Goal: Subscribe to service/newsletter

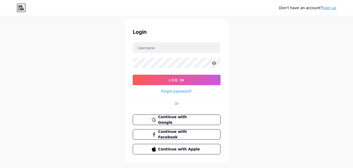
scroll to position [25, 0]
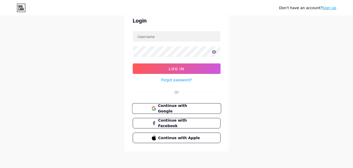
click at [190, 105] on button "Continue with Google" at bounding box center [176, 108] width 89 height 11
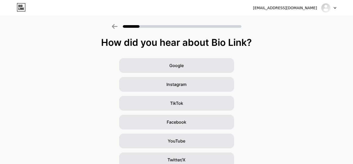
click at [333, 7] on div at bounding box center [329, 7] width 15 height 9
click at [310, 9] on div "[EMAIL_ADDRESS][DOMAIN_NAME]" at bounding box center [285, 7] width 64 height 5
click at [284, 10] on div "[EMAIL_ADDRESS][DOMAIN_NAME]" at bounding box center [285, 7] width 64 height 5
click at [167, 56] on div "How did you hear about Bio Link? Google Instagram TikTok Facebook YouTube Twitt…" at bounding box center [176, 120] width 353 height 167
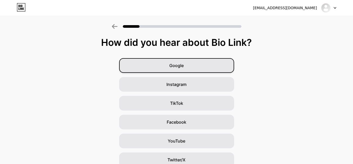
click at [188, 62] on div "Google" at bounding box center [176, 65] width 115 height 15
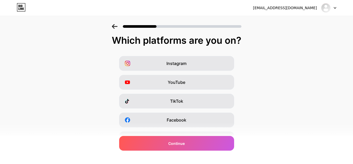
scroll to position [4, 0]
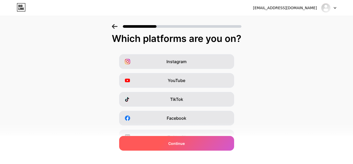
click at [182, 141] on span "Continue" at bounding box center [177, 143] width 16 height 5
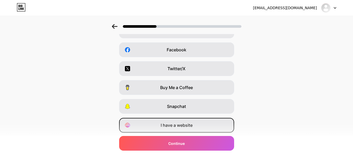
scroll to position [88, 0]
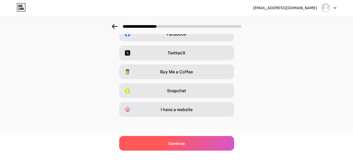
click at [183, 144] on span "Continue" at bounding box center [177, 143] width 16 height 5
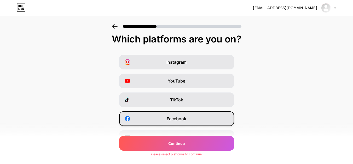
scroll to position [0, 0]
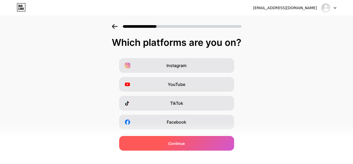
click at [185, 145] on span "Continue" at bounding box center [177, 143] width 16 height 5
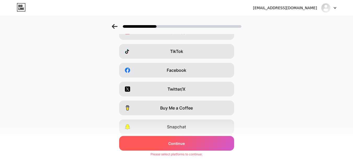
scroll to position [52, 0]
click at [184, 146] on span "Continue" at bounding box center [177, 143] width 16 height 5
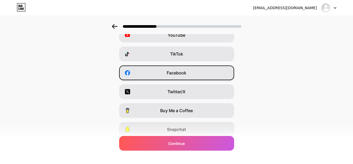
scroll to position [0, 0]
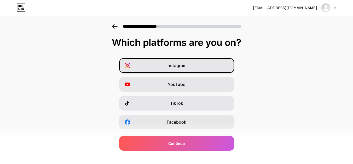
click at [176, 58] on div "Instagram" at bounding box center [176, 65] width 115 height 15
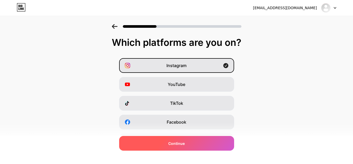
click at [181, 141] on span "Continue" at bounding box center [177, 143] width 16 height 5
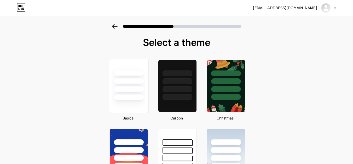
click at [146, 87] on div at bounding box center [128, 79] width 39 height 41
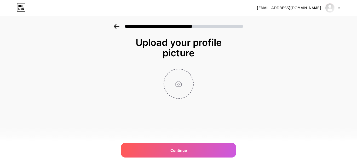
click at [177, 84] on input "file" at bounding box center [178, 83] width 29 height 29
type input "C:\fakepath\imgi_67_Supreme-mens-tracksuits.jpeg"
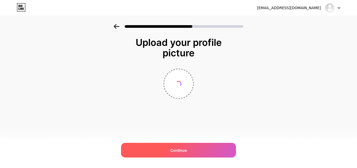
click at [183, 148] on span "Continue" at bounding box center [179, 149] width 16 height 5
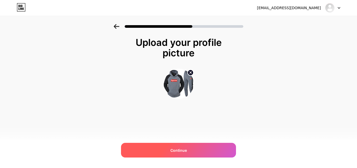
click at [183, 150] on span "Continue" at bounding box center [179, 149] width 16 height 5
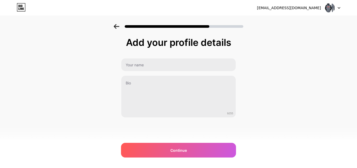
click at [152, 58] on div "Add your profile details 0/255 Continue Error" at bounding box center [178, 77] width 115 height 80
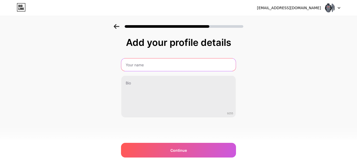
click at [151, 63] on input "text" at bounding box center [178, 64] width 115 height 13
type input "supremewordwide"
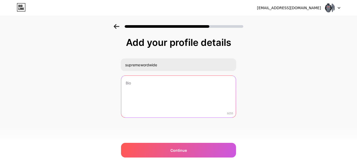
click at [139, 85] on textarea at bounding box center [178, 97] width 115 height 42
click at [124, 87] on textarea at bounding box center [179, 96] width 116 height 43
paste textarea "https://vimeo.com/"
type textarea "https://vimeo.com/"
paste textarea "Discover the Premium streetwear clothing style with Supreme Clothing Official E…"
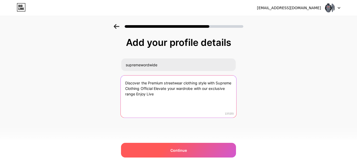
type textarea "Discover the Premium streetwear clothing style with Supreme Clothing Official E…"
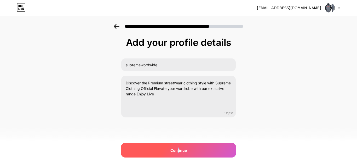
click at [179, 148] on span "Continue" at bounding box center [179, 149] width 16 height 5
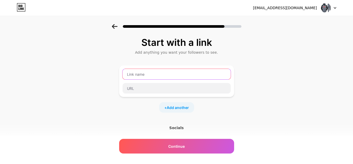
click at [155, 76] on input "text" at bounding box center [177, 74] width 108 height 10
type input "surpeme"
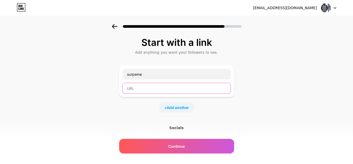
click at [158, 86] on input "text" at bounding box center [177, 88] width 108 height 10
paste input "https://supremewordwide.com/product-category/supreme-tracksuit/"
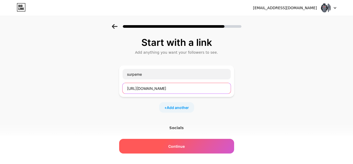
type input "https://supremewordwide.com/product-category/supreme-tracksuit/"
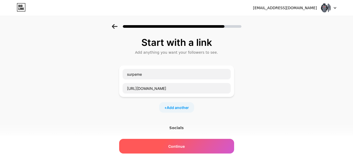
click at [191, 142] on div "Continue" at bounding box center [176, 146] width 115 height 15
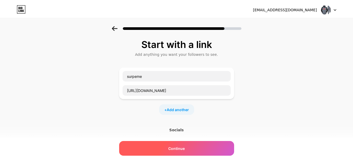
scroll to position [0, 0]
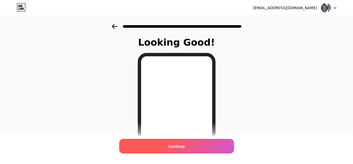
click at [178, 146] on span "Continue" at bounding box center [177, 145] width 16 height 5
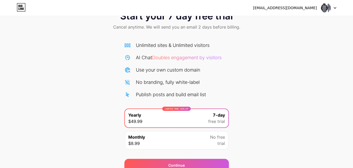
scroll to position [43, 0]
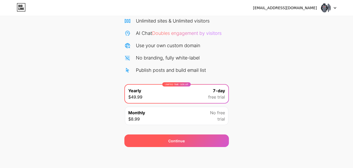
click at [178, 141] on div "Continue" at bounding box center [177, 140] width 16 height 5
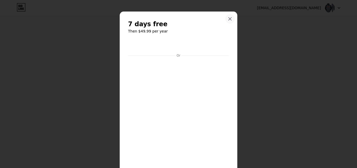
click at [228, 19] on icon at bounding box center [230, 19] width 4 height 4
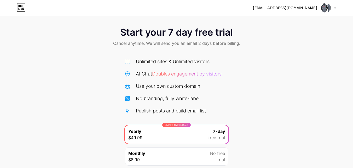
scroll to position [0, 0]
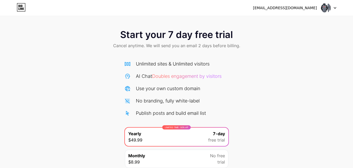
click at [334, 5] on div at bounding box center [329, 7] width 15 height 9
click at [324, 6] on img at bounding box center [326, 8] width 10 height 10
click at [19, 7] on icon at bounding box center [19, 6] width 1 height 2
click at [305, 8] on div "[EMAIL_ADDRESS][DOMAIN_NAME]" at bounding box center [285, 7] width 64 height 5
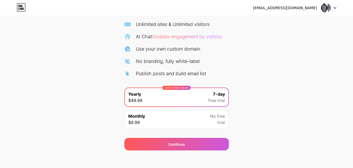
scroll to position [17, 0]
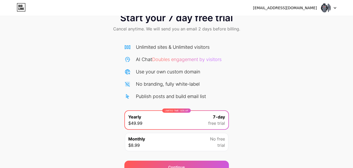
click at [335, 8] on icon at bounding box center [335, 7] width 2 height 1
click at [297, 9] on div "[EMAIL_ADDRESS][DOMAIN_NAME]" at bounding box center [285, 7] width 64 height 5
click at [302, 9] on div "[EMAIL_ADDRESS][DOMAIN_NAME]" at bounding box center [285, 7] width 64 height 5
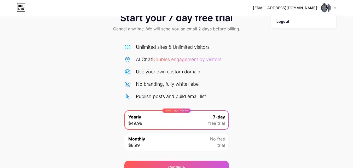
drag, startPoint x: 270, startPoint y: 23, endPoint x: 264, endPoint y: 33, distance: 11.8
click at [270, 24] on div "Start your 7 day free trial Cancel anytime. We will send you an email 2 days be…" at bounding box center [176, 22] width 353 height 31
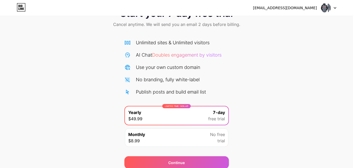
scroll to position [43, 0]
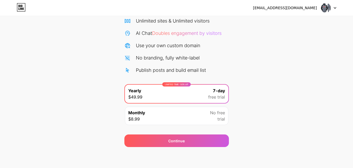
click at [181, 118] on div "Monthly $8.99 No free trial" at bounding box center [177, 115] width 104 height 18
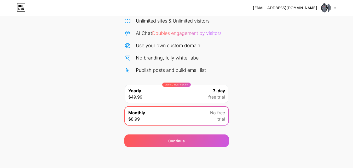
click at [189, 88] on div "LIMITED TIME : 50% off Yearly $49.99 7-day free trial" at bounding box center [177, 94] width 104 height 18
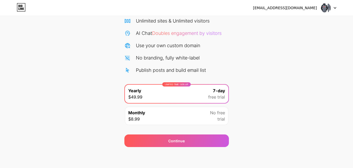
drag, startPoint x: 152, startPoint y: 70, endPoint x: 147, endPoint y: 69, distance: 5.6
click at [152, 71] on div "Publish posts and build email list" at bounding box center [171, 69] width 70 height 7
click at [143, 61] on div "No branding, fully white-label" at bounding box center [168, 57] width 64 height 7
click at [133, 57] on div "No branding, fully white-label" at bounding box center [177, 57] width 105 height 7
click at [126, 59] on icon at bounding box center [127, 57] width 5 height 5
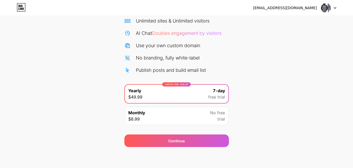
click at [125, 69] on icon at bounding box center [128, 70] width 6 height 6
drag, startPoint x: 133, startPoint y: 51, endPoint x: 130, endPoint y: 41, distance: 10.9
click at [133, 49] on div "Unlimited sites & Unlimited visitors AI Chat Doubles engagement by visitors Use…" at bounding box center [177, 45] width 105 height 56
click at [130, 41] on div "Unlimited sites & Unlimited visitors AI Chat Doubles engagement by visitors Use…" at bounding box center [177, 45] width 105 height 56
click at [128, 32] on icon at bounding box center [128, 33] width 6 height 6
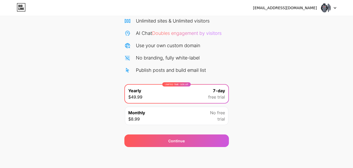
click at [128, 23] on icon at bounding box center [128, 21] width 6 height 6
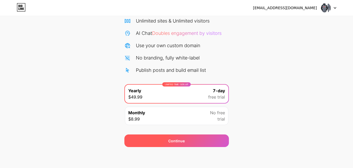
click at [194, 139] on div "Continue" at bounding box center [177, 140] width 105 height 13
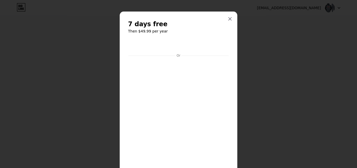
scroll to position [43, 0]
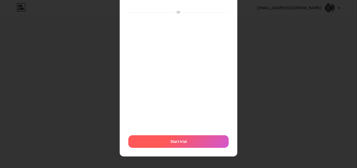
click at [184, 137] on div "Start trial" at bounding box center [178, 141] width 100 height 13
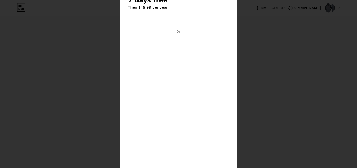
scroll to position [0, 0]
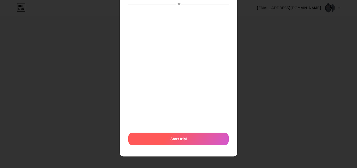
click at [191, 138] on div "Start trial" at bounding box center [178, 138] width 100 height 13
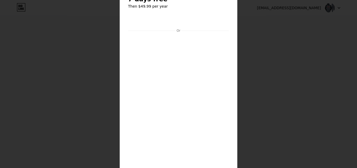
scroll to position [127, 0]
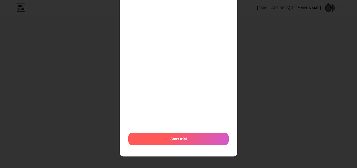
click at [182, 135] on div "Start trial" at bounding box center [178, 138] width 100 height 13
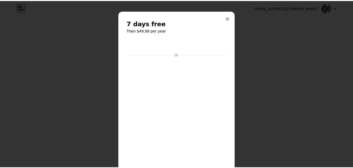
scroll to position [0, 0]
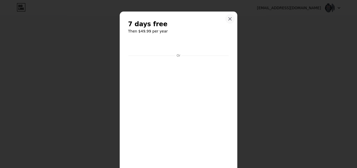
click at [228, 17] on icon at bounding box center [230, 19] width 4 height 4
